Goal: Task Accomplishment & Management: Manage account settings

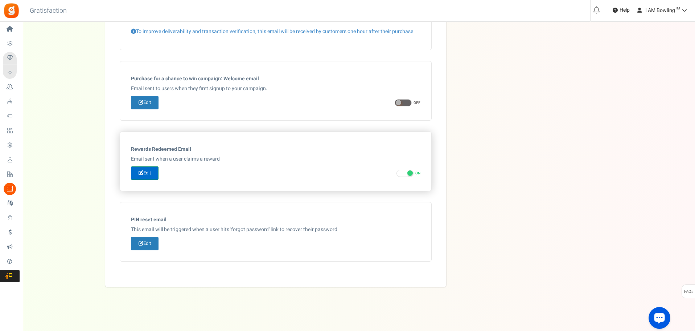
click at [151, 177] on link "Edit" at bounding box center [145, 172] width 28 height 13
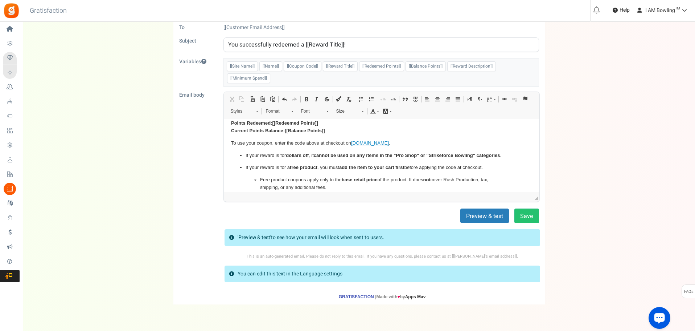
scroll to position [53, 0]
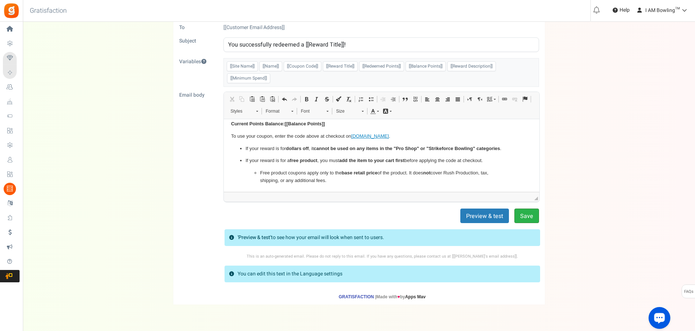
click at [528, 216] on button "Save" at bounding box center [527, 215] width 25 height 15
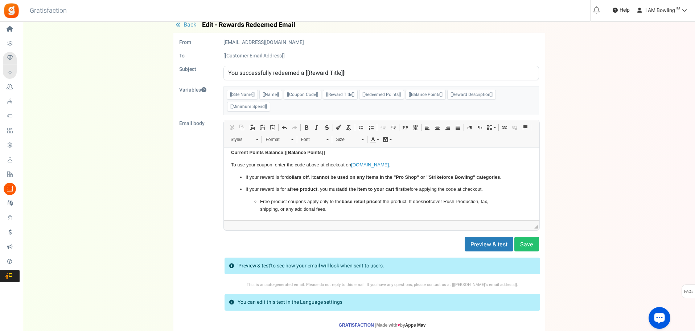
scroll to position [0, 0]
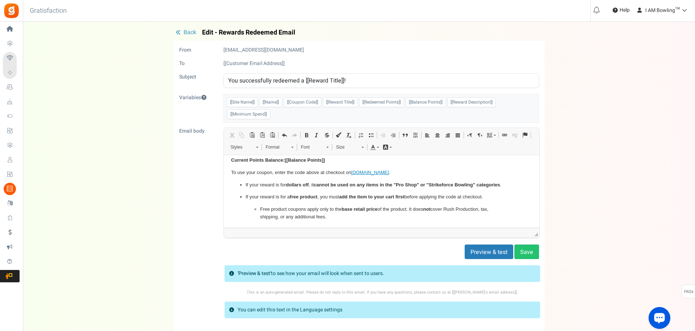
click at [191, 29] on span "Back" at bounding box center [190, 32] width 13 height 9
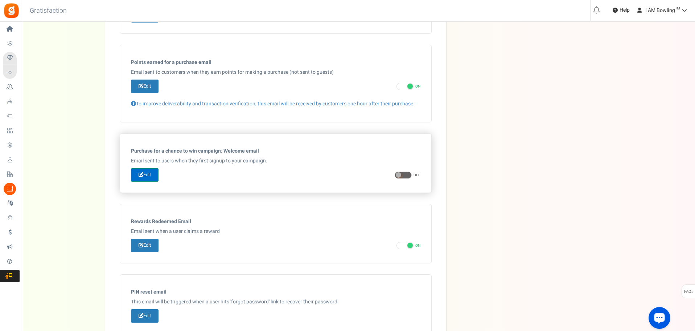
scroll to position [259, 0]
click at [158, 88] on link "Edit" at bounding box center [145, 86] width 28 height 13
type input "Thanks for your recent order, your points will be available to redeem in [[Excl…"
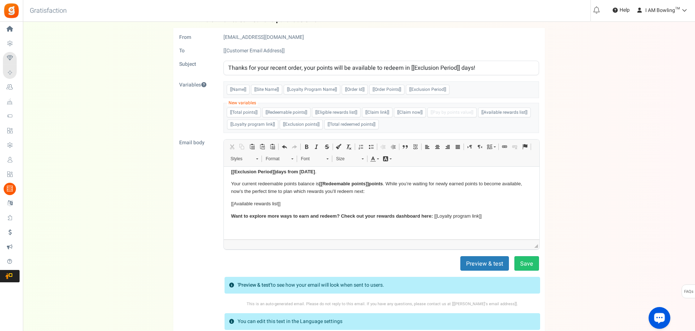
scroll to position [0, 0]
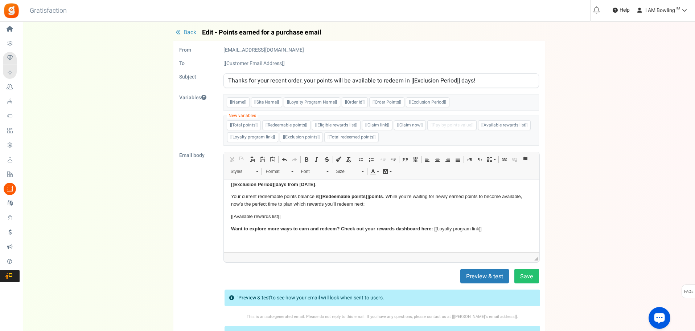
click at [188, 34] on span "Back" at bounding box center [190, 32] width 13 height 9
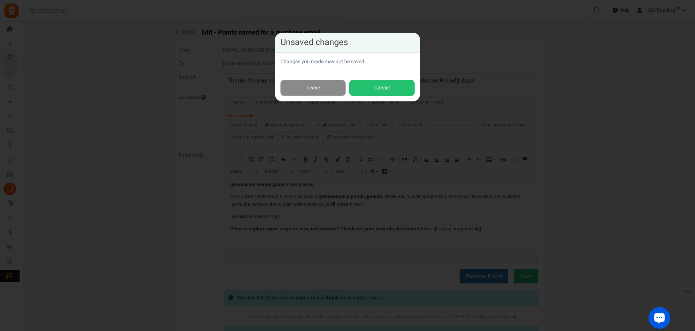
click at [331, 87] on link "Leave" at bounding box center [313, 88] width 65 height 16
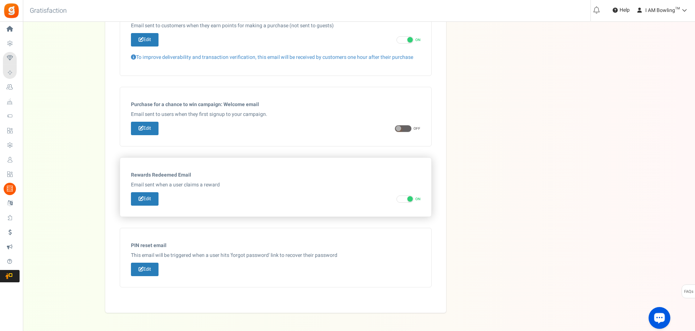
scroll to position [331, 0]
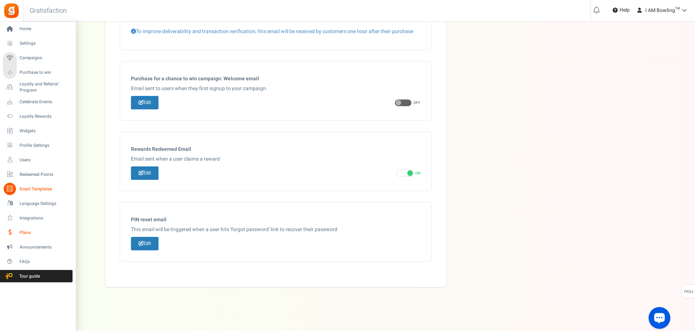
click at [39, 234] on span "Plans" at bounding box center [45, 232] width 51 height 6
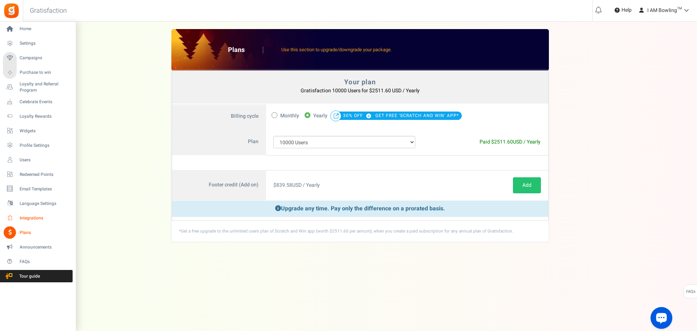
click at [46, 216] on span "Integrations" at bounding box center [45, 218] width 51 height 6
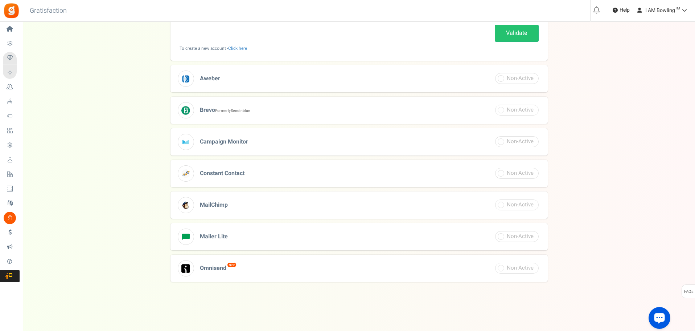
scroll to position [216, 0]
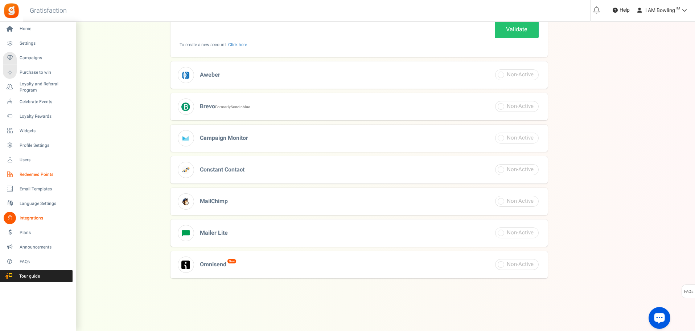
click at [44, 179] on link "Redeemed Points" at bounding box center [38, 174] width 70 height 12
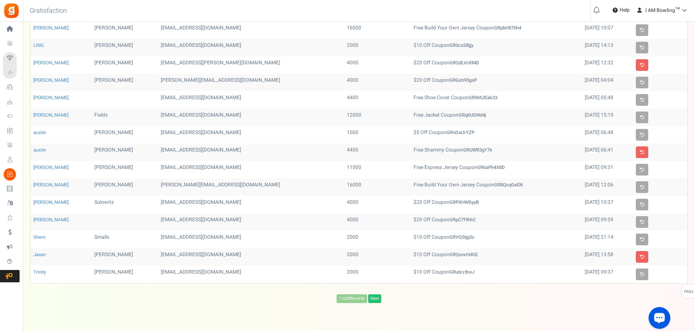
scroll to position [144, 0]
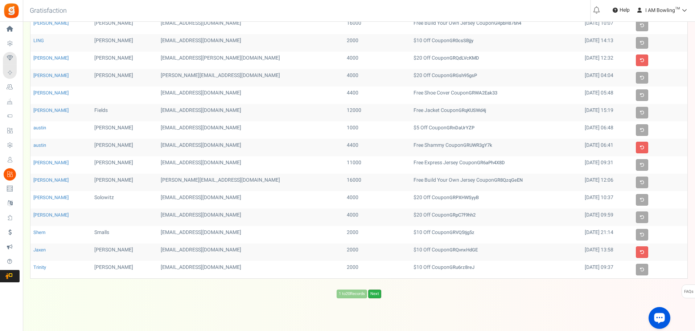
click at [380, 296] on link "Next" at bounding box center [374, 293] width 13 height 9
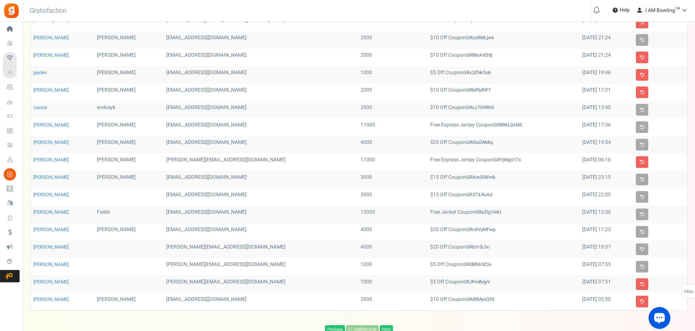
scroll to position [109, 0]
